Goal: Task Accomplishment & Management: Use online tool/utility

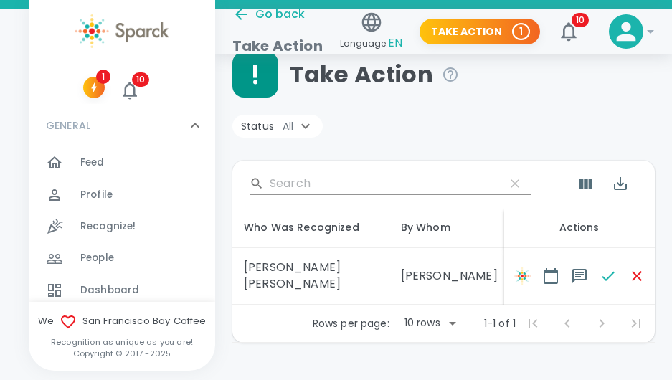
scroll to position [62, 0]
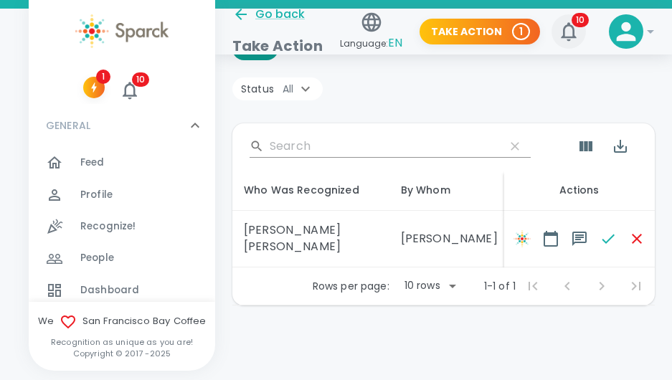
click at [576, 29] on icon "button" at bounding box center [569, 31] width 23 height 23
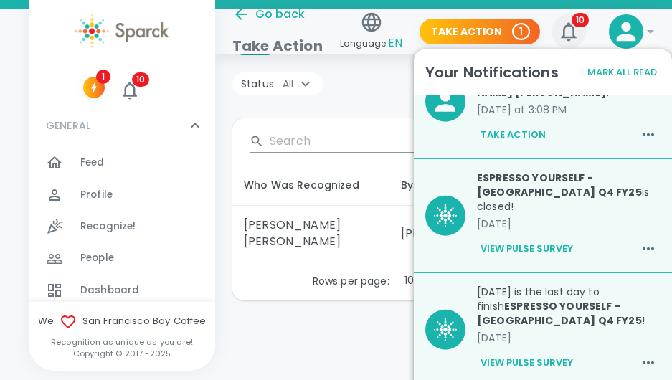
scroll to position [0, 0]
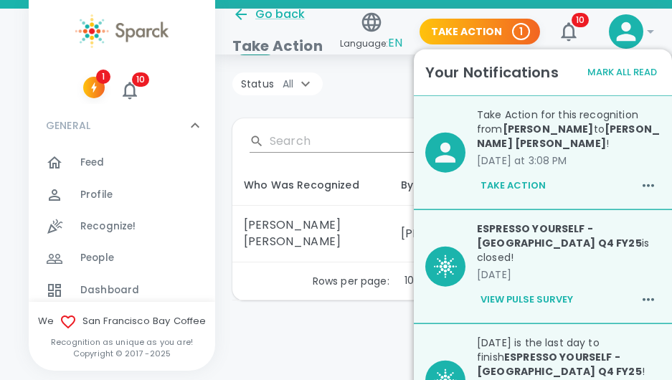
click at [520, 183] on button "Take Action" at bounding box center [513, 186] width 72 height 24
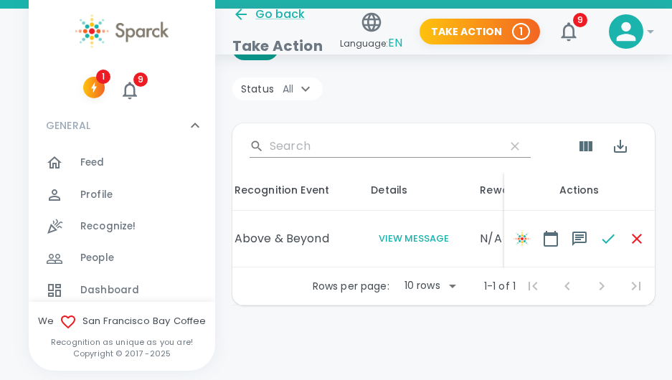
scroll to position [0, 289]
click at [378, 231] on button "View Message" at bounding box center [412, 239] width 86 height 17
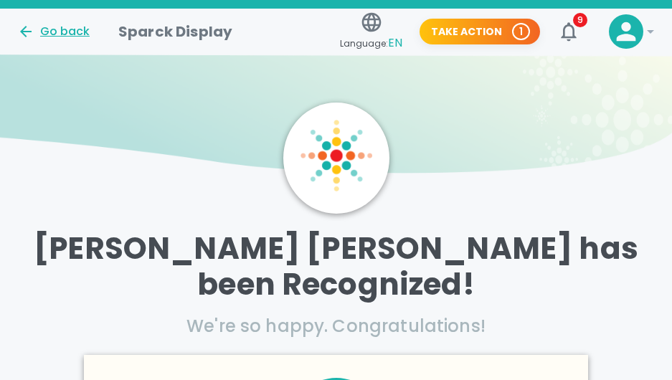
click at [67, 35] on div "Go back" at bounding box center [53, 31] width 72 height 17
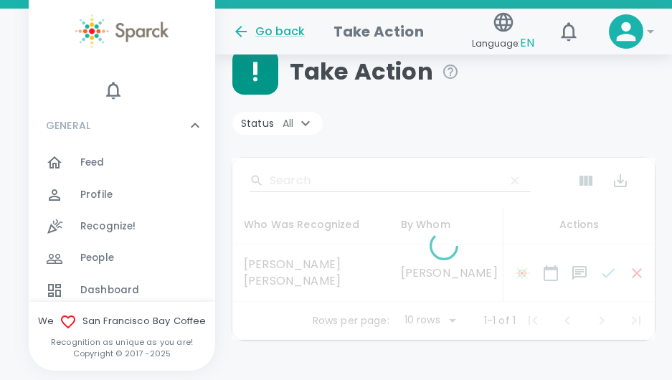
scroll to position [41, 0]
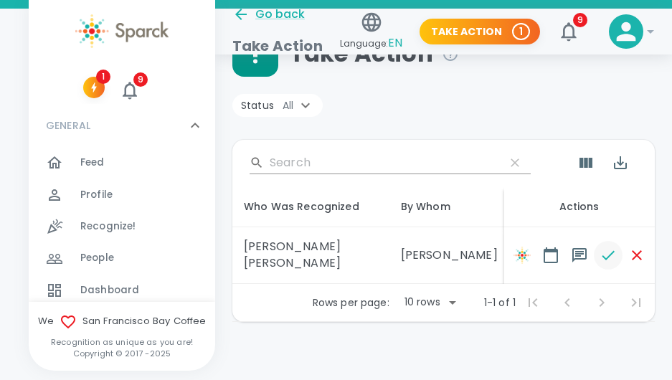
click at [607, 253] on icon "button" at bounding box center [608, 255] width 17 height 17
click at [526, 253] on span at bounding box center [522, 255] width 29 height 29
click at [552, 256] on span at bounding box center [551, 255] width 29 height 29
click at [581, 250] on icon "button" at bounding box center [579, 255] width 17 height 17
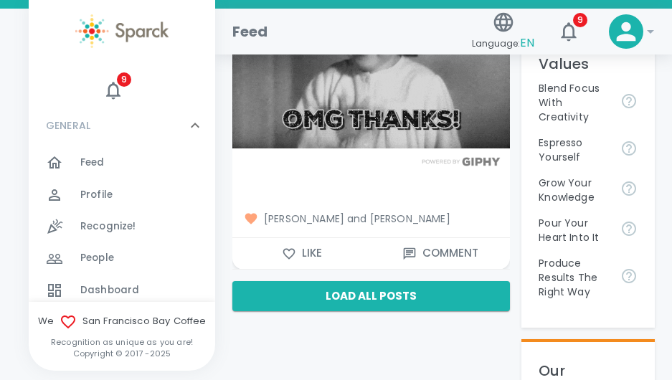
scroll to position [617, 0]
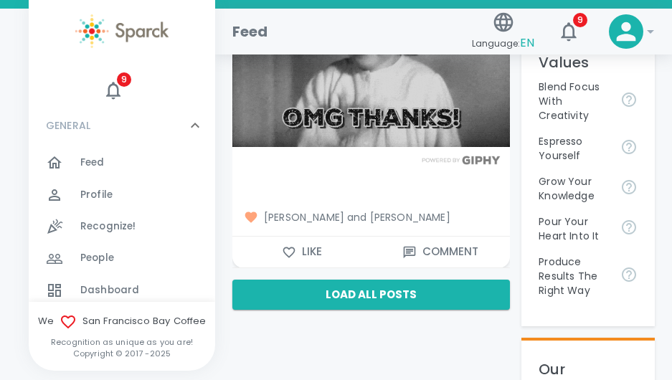
click at [292, 254] on icon "button" at bounding box center [289, 252] width 12 height 11
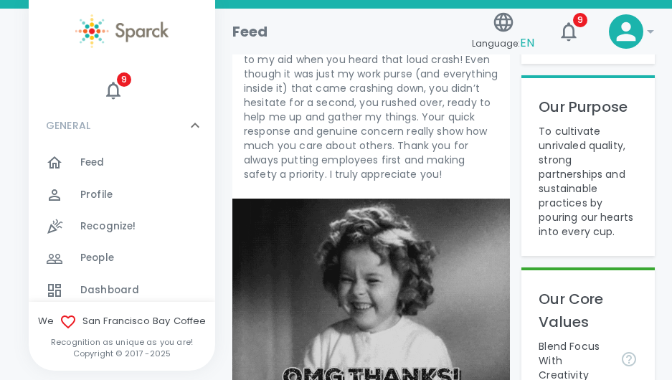
scroll to position [0, 0]
